Goal: Transaction & Acquisition: Book appointment/travel/reservation

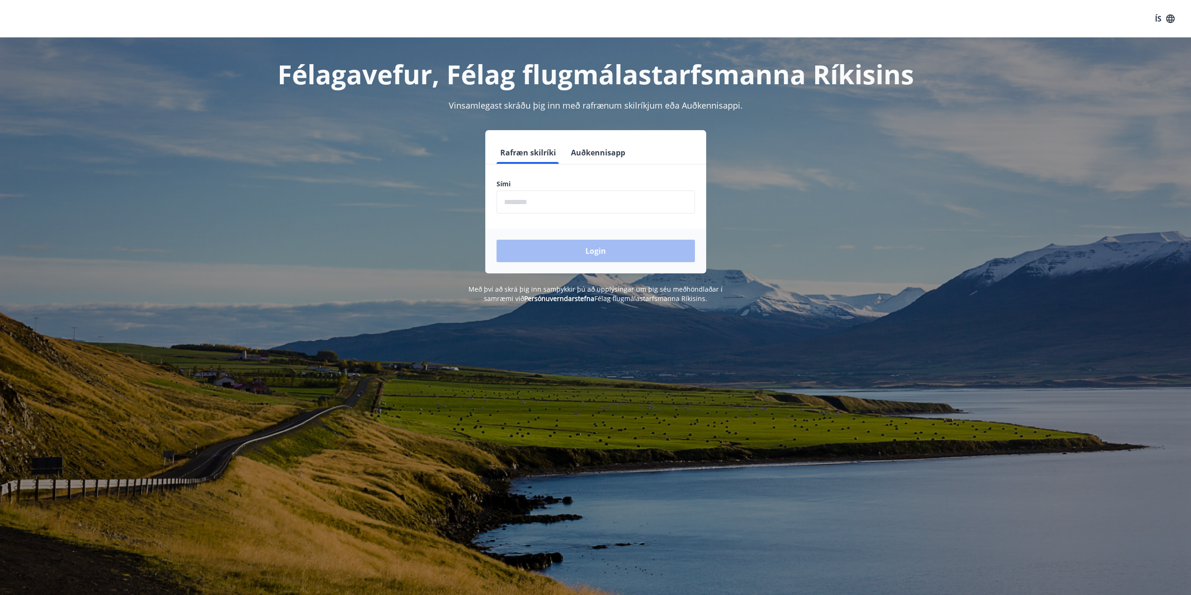
click at [596, 207] on input "phone" at bounding box center [596, 202] width 199 height 23
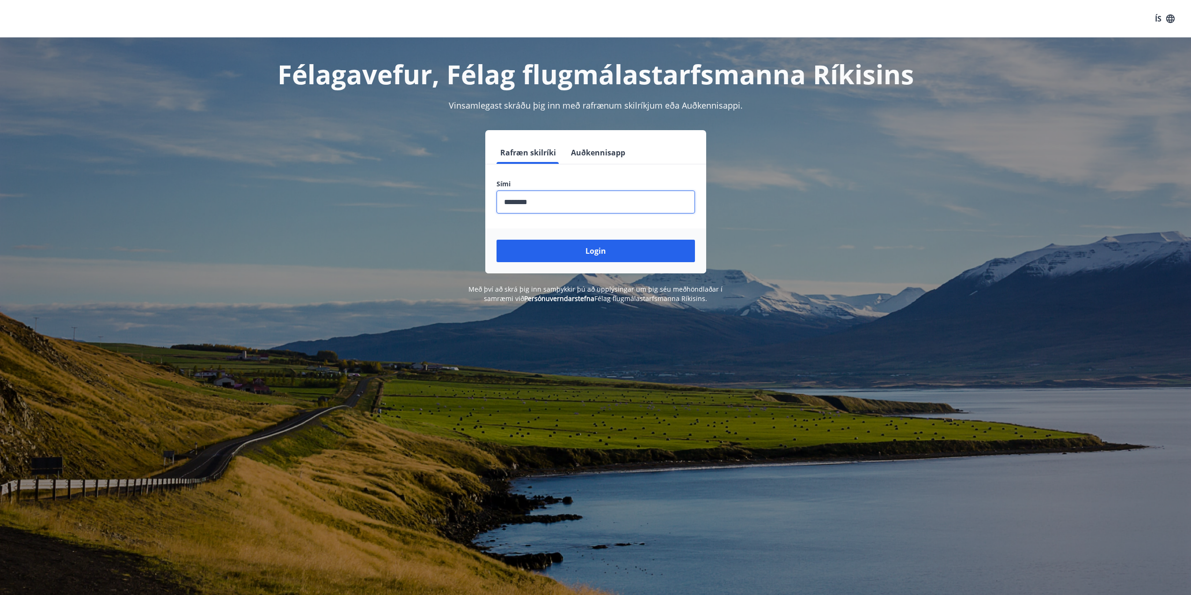
type input "********"
click at [497, 240] on button "Login" at bounding box center [596, 251] width 199 height 22
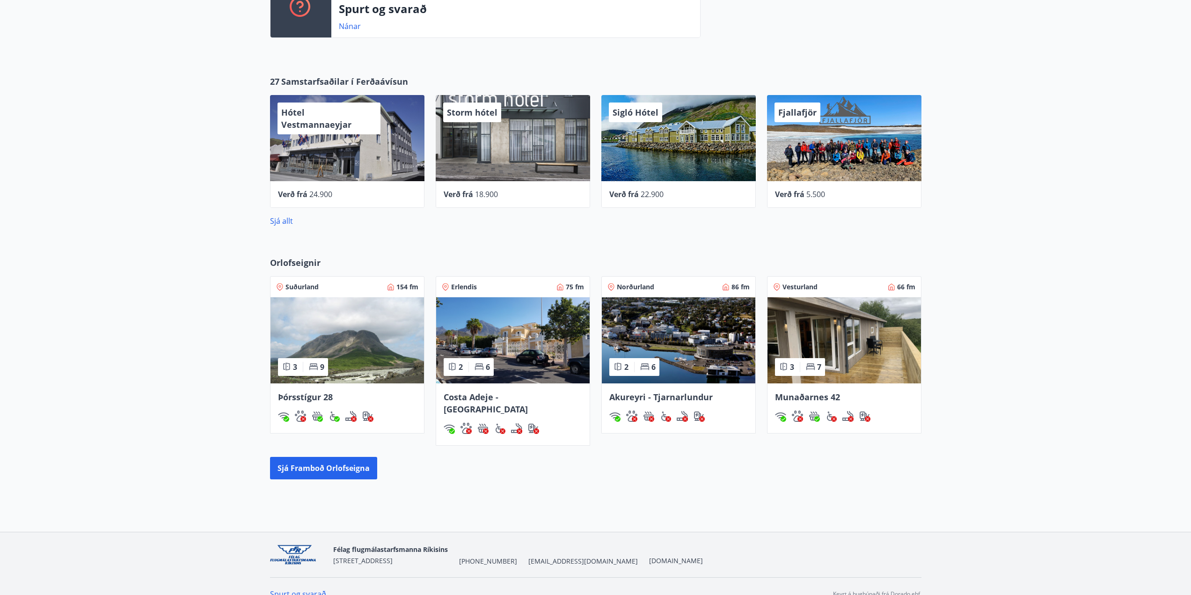
scroll to position [427, 0]
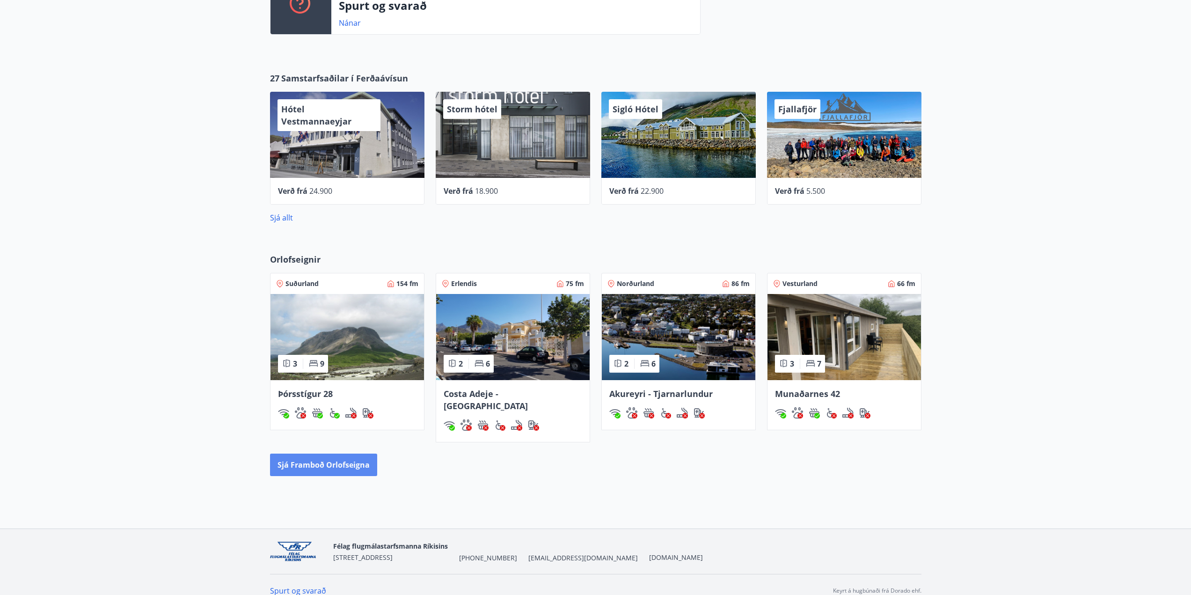
click at [334, 455] on button "Sjá framboð orlofseigna" at bounding box center [323, 465] width 107 height 22
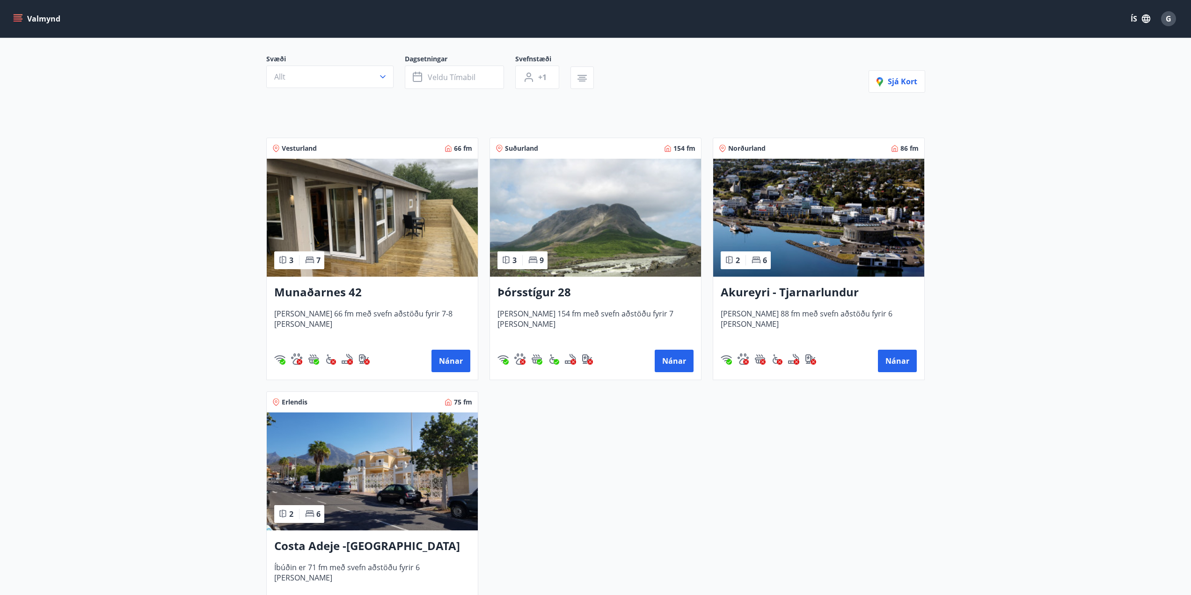
scroll to position [94, 0]
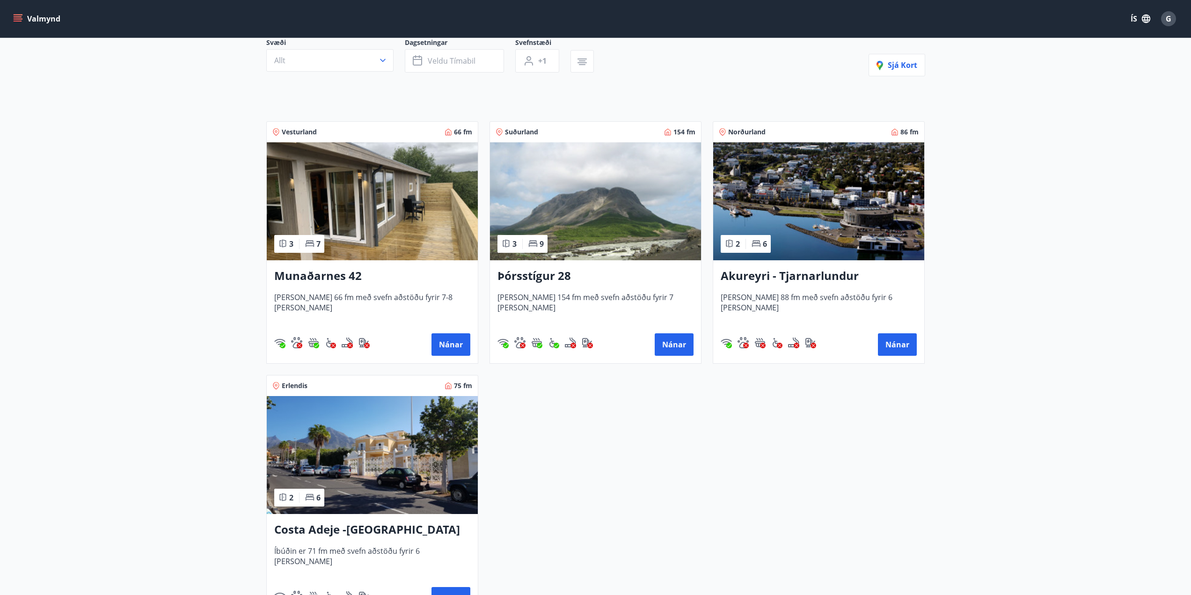
click at [538, 278] on h3 "Þórsstígur 28" at bounding box center [596, 276] width 196 height 17
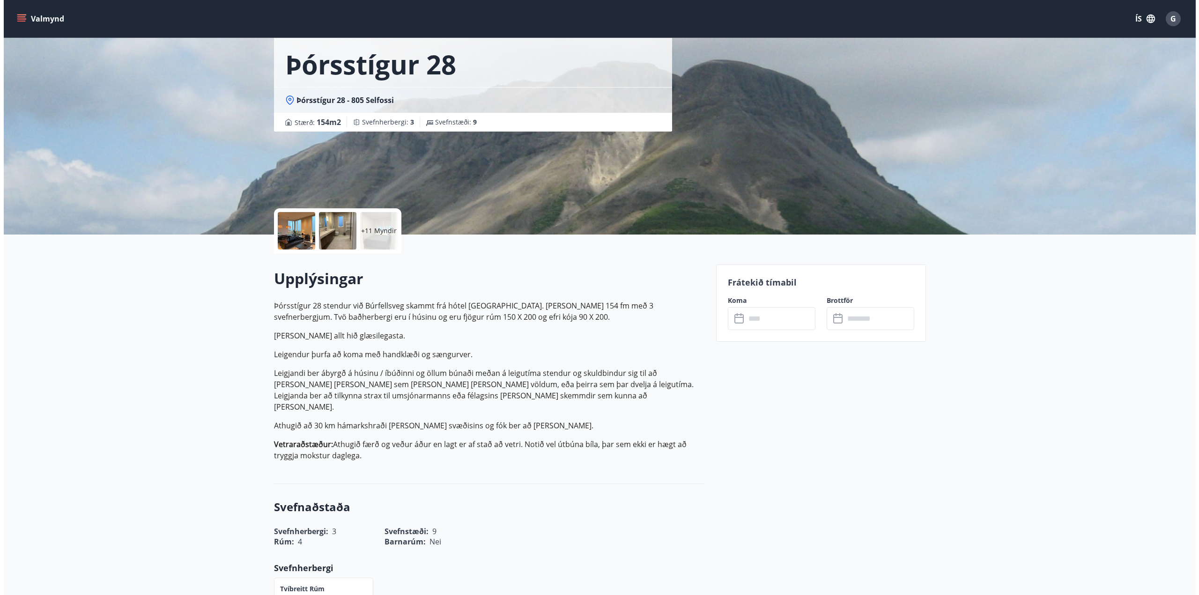
scroll to position [42, 0]
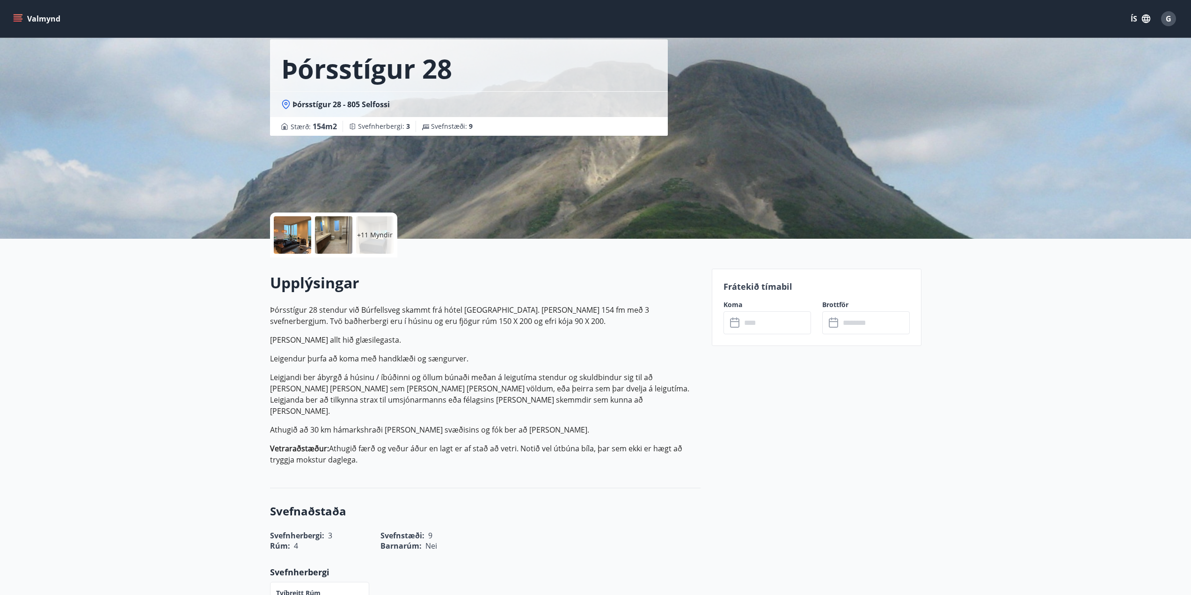
click at [783, 323] on input "text" at bounding box center [777, 322] width 70 height 23
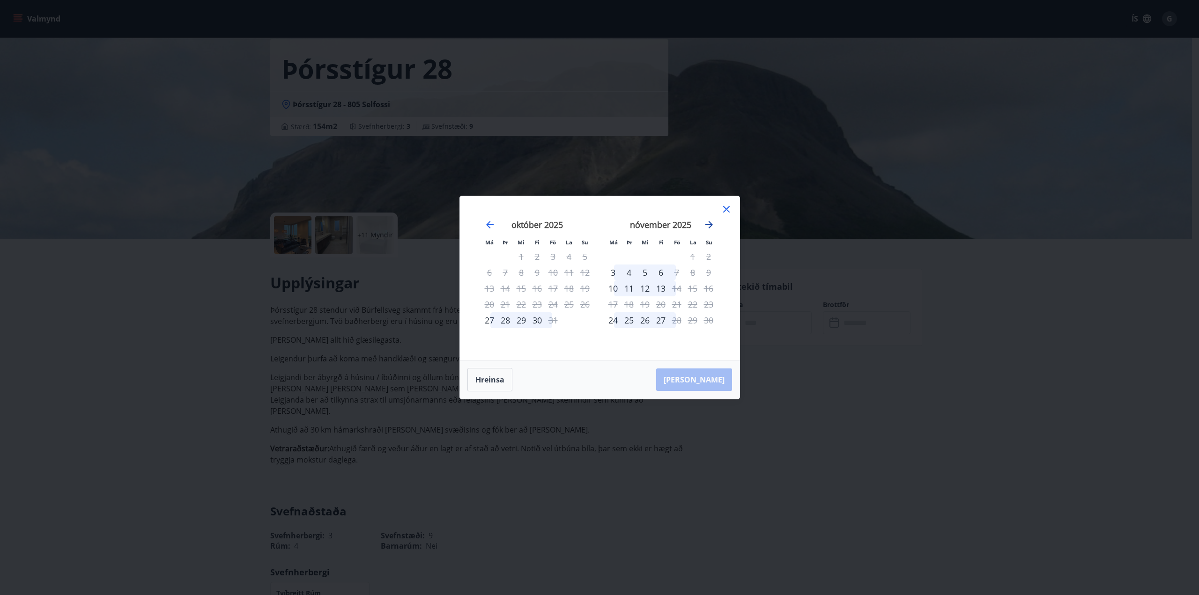
click at [712, 223] on icon "Move forward to switch to the next month." at bounding box center [708, 224] width 11 height 11
click at [712, 224] on icon "Move forward to switch to the next month." at bounding box center [708, 224] width 7 height 7
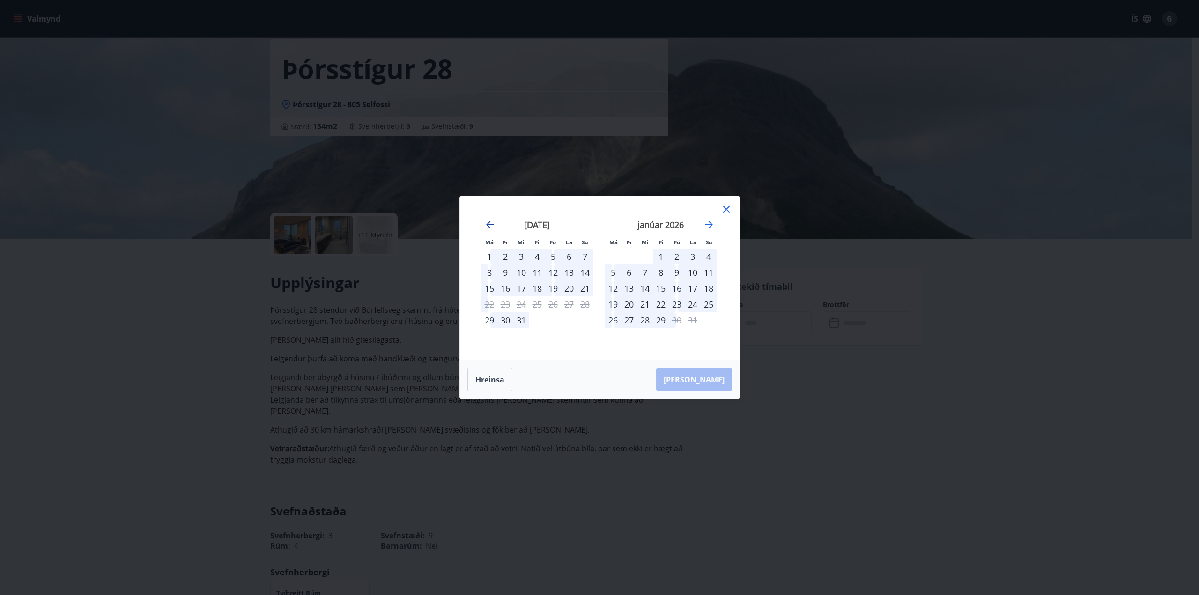
click at [488, 223] on icon "Move backward to switch to the previous month." at bounding box center [489, 224] width 7 height 7
click at [713, 223] on icon "Move forward to switch to the next month." at bounding box center [708, 224] width 11 height 11
